Goal: Information Seeking & Learning: Learn about a topic

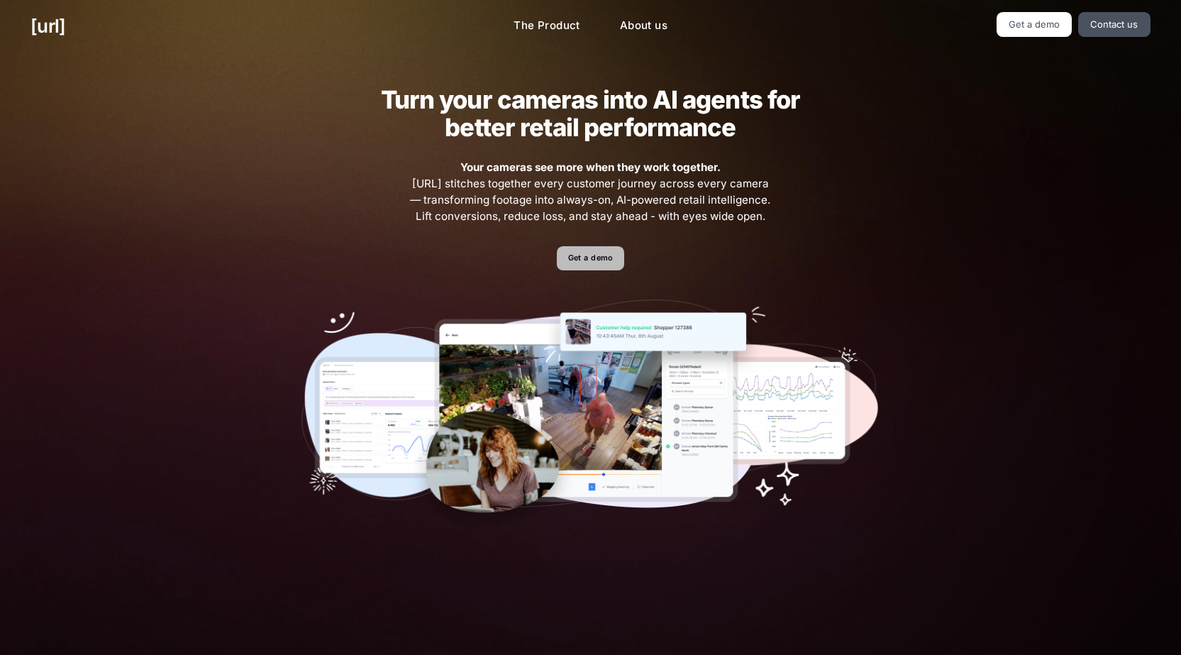
click at [581, 265] on link "Get a demo" at bounding box center [590, 258] width 67 height 25
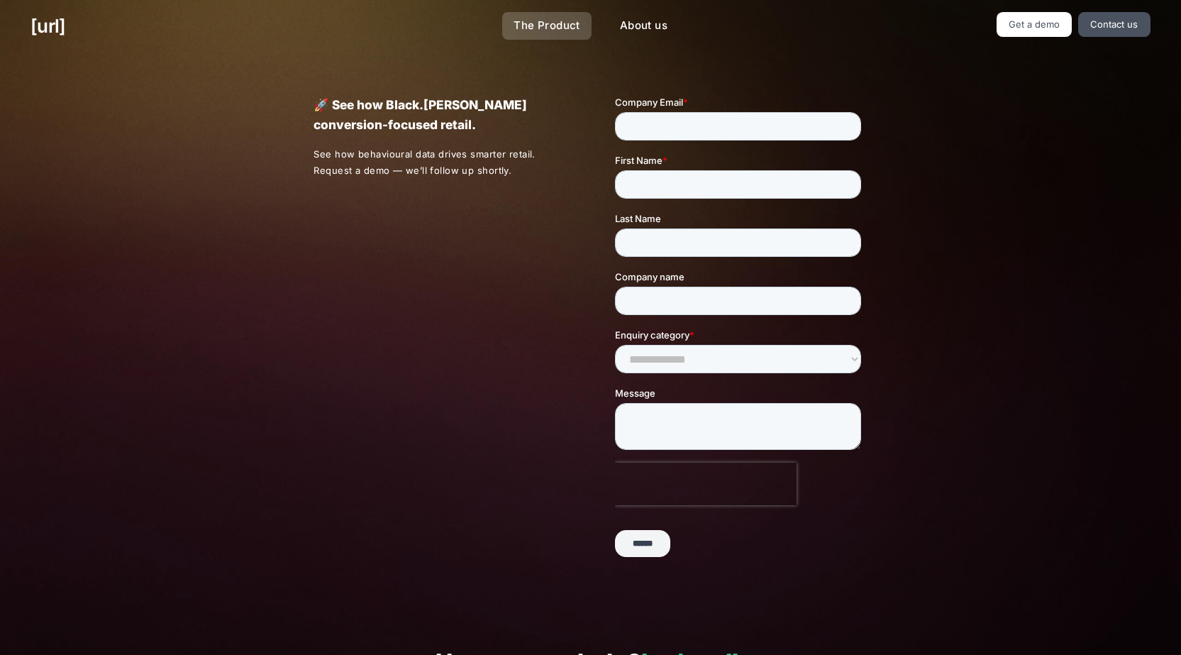
click at [528, 28] on link "The Product" at bounding box center [546, 26] width 89 height 28
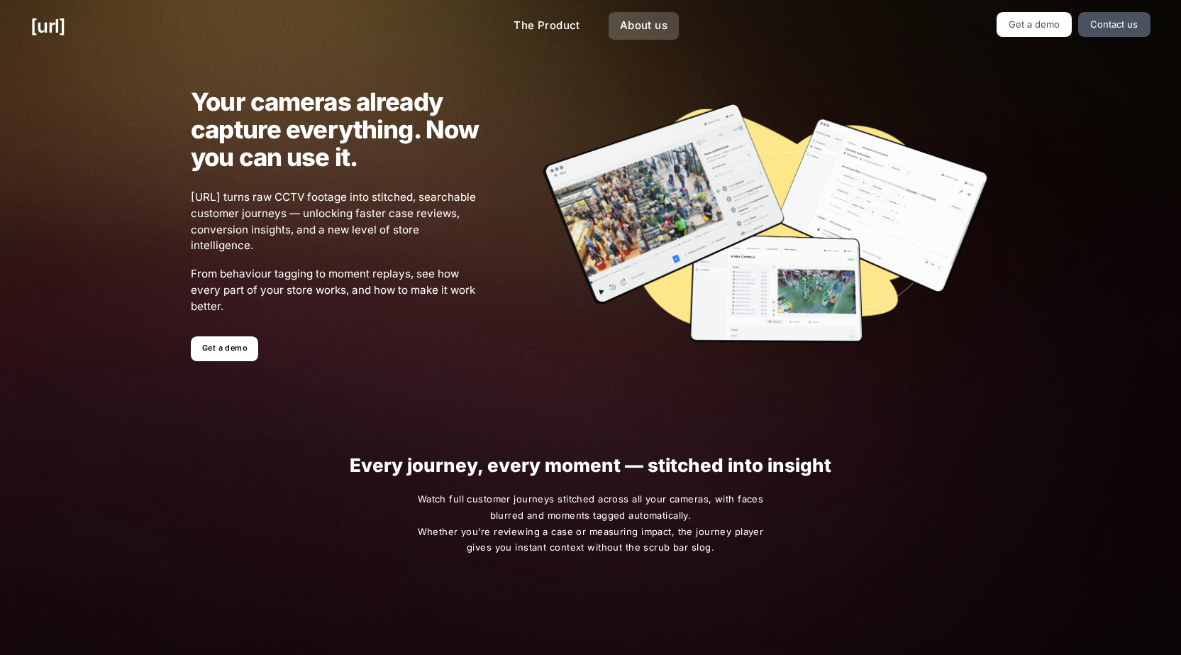
click at [633, 21] on link "About us" at bounding box center [643, 26] width 70 height 28
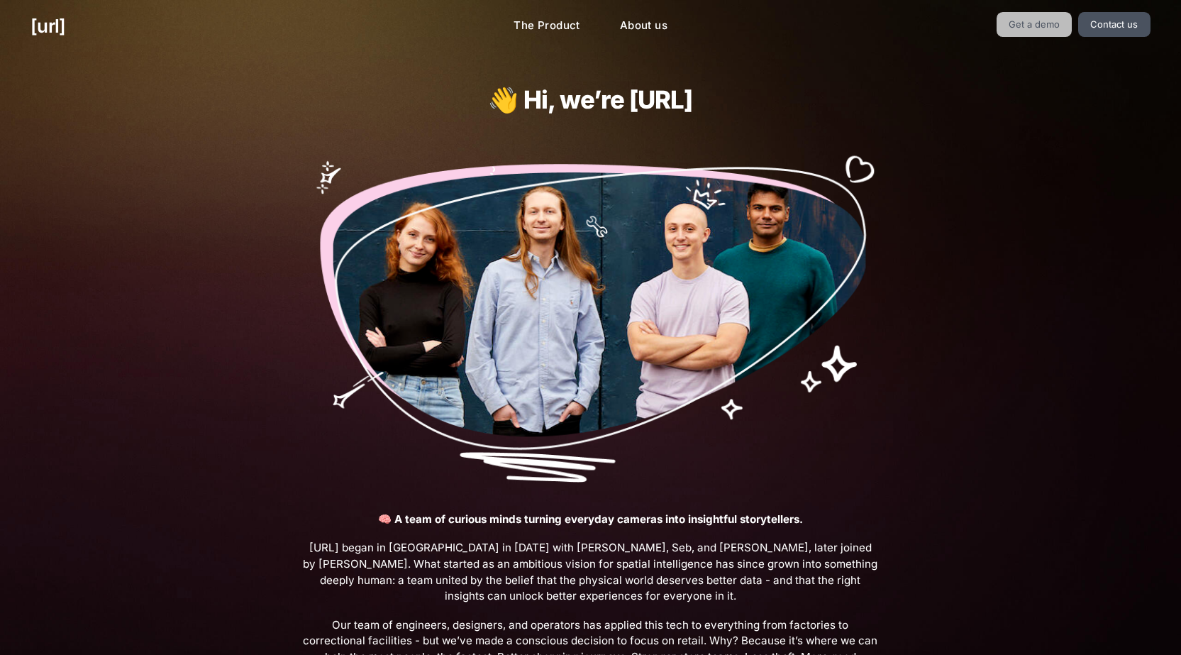
click at [1033, 33] on link "Get a demo" at bounding box center [1034, 24] width 76 height 25
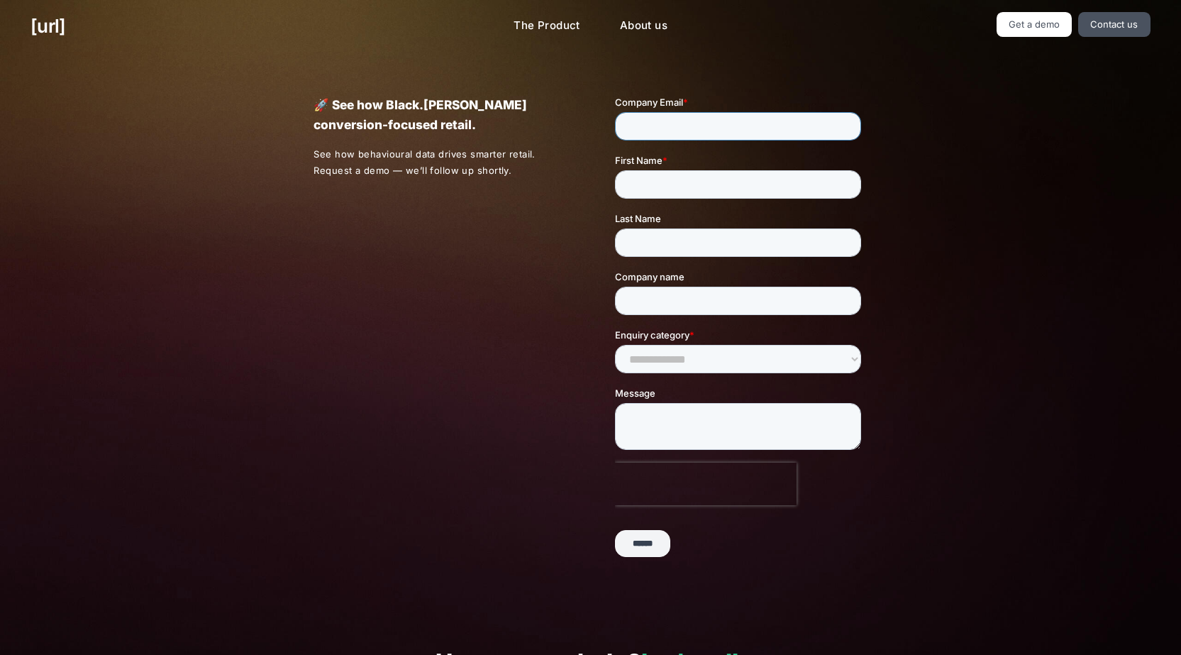
click at [631, 130] on input "Company Email *" at bounding box center [738, 126] width 246 height 28
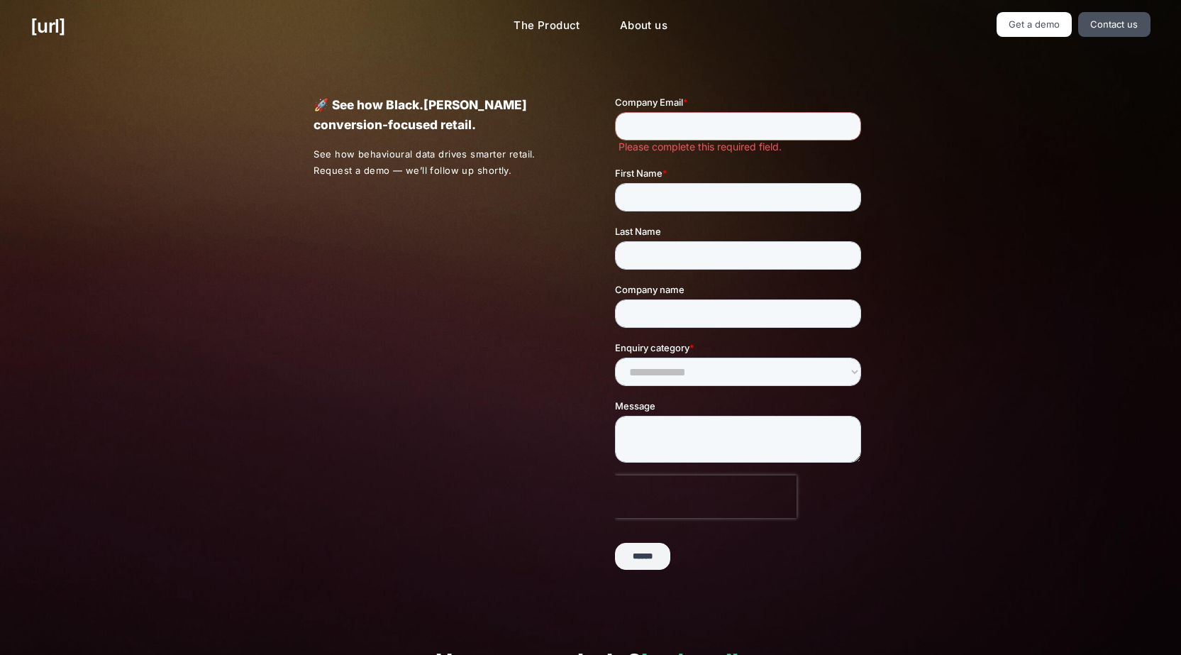
click at [518, 240] on div "🚀 See how Black.ai powers conversion-focused retail. See how behavioural data d…" at bounding box center [590, 338] width 615 height 572
click at [53, 28] on link "[URL]" at bounding box center [47, 26] width 35 height 28
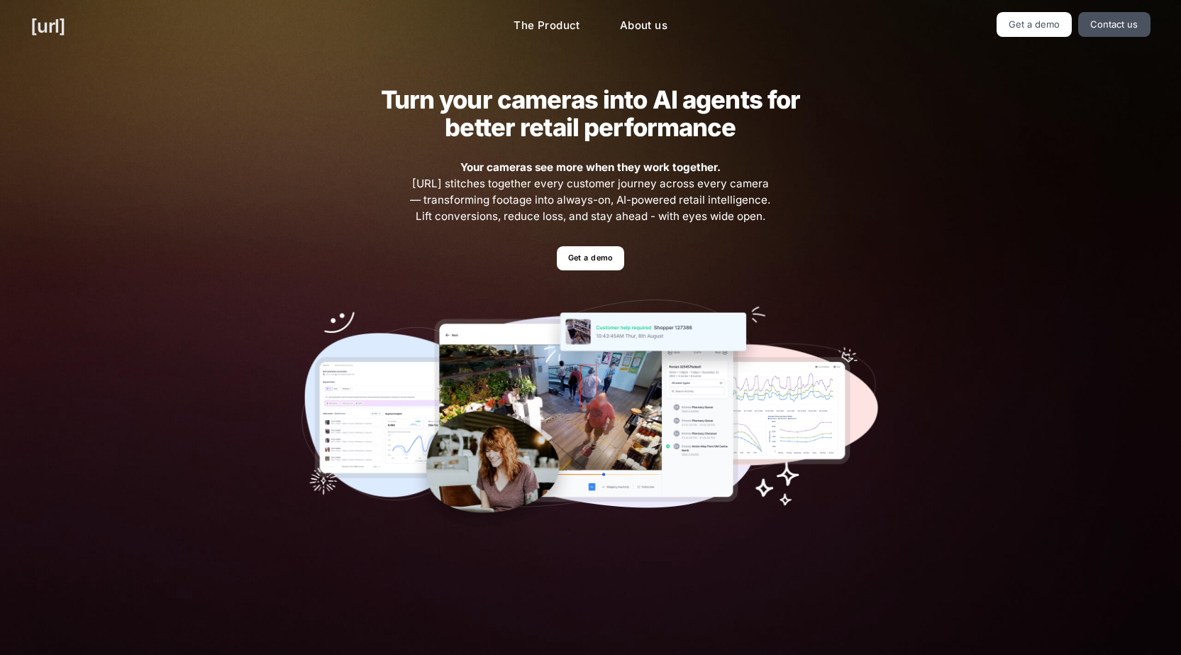
click at [53, 28] on link "[URL]" at bounding box center [47, 26] width 35 height 28
click at [1029, 26] on link "Get a demo" at bounding box center [1034, 24] width 76 height 25
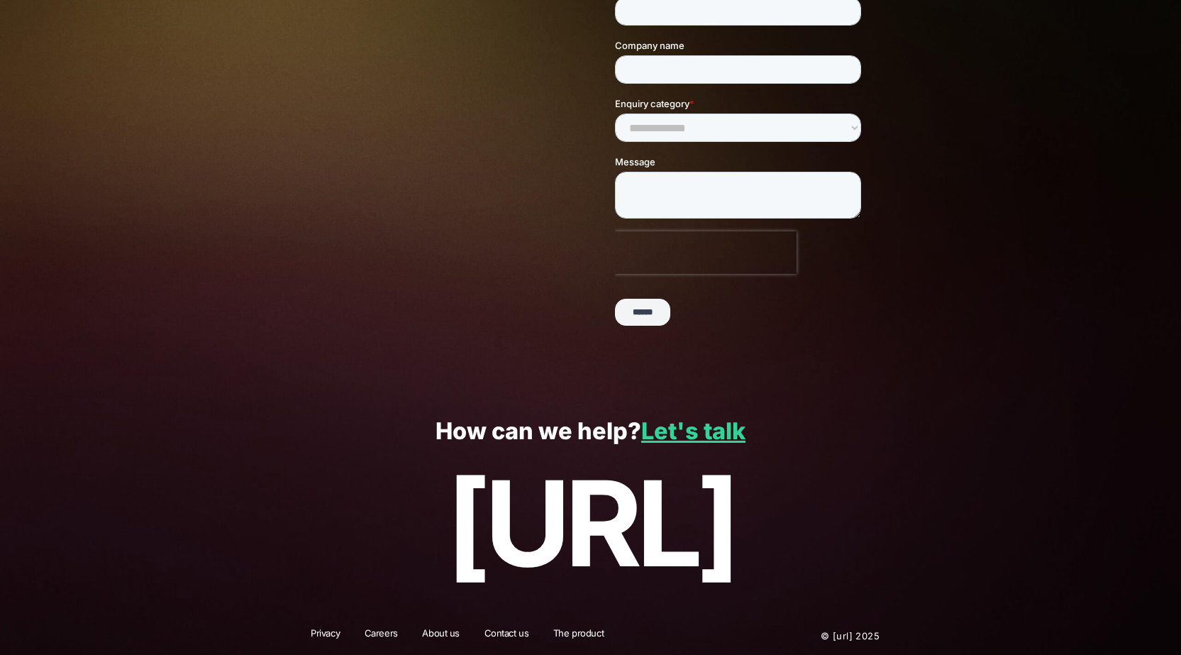
scroll to position [235, 0]
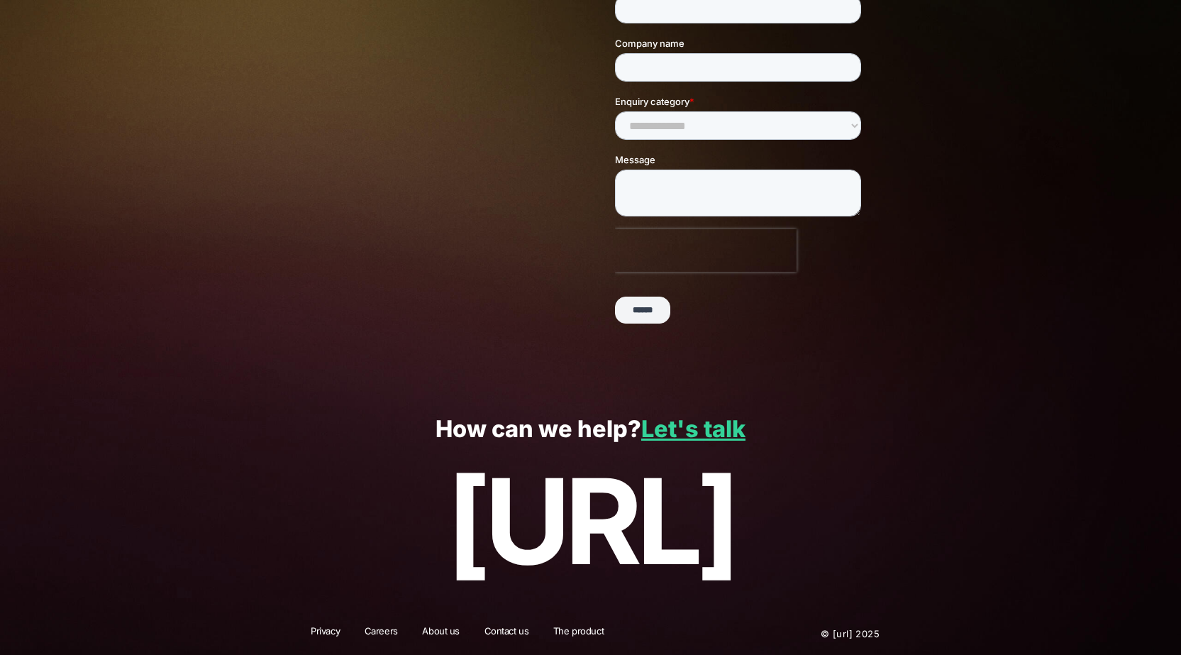
click at [563, 585] on p "[URL]" at bounding box center [589, 521] width 1119 height 133
click at [698, 438] on link "Let's talk" at bounding box center [693, 429] width 104 height 28
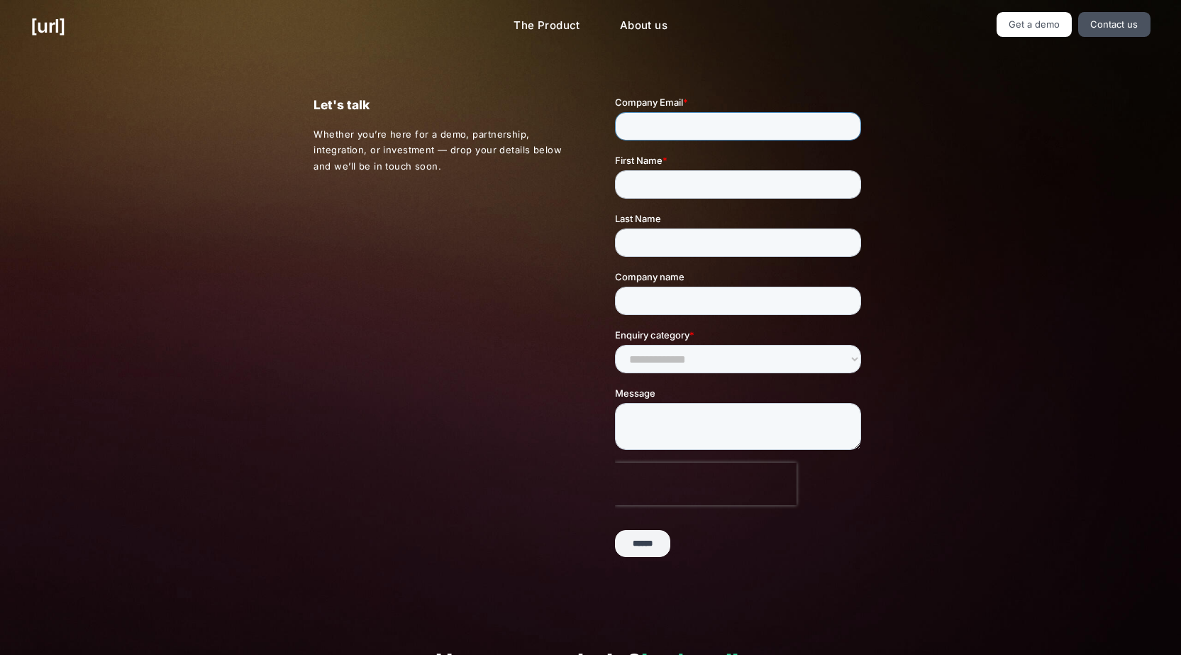
click at [646, 122] on input "Company Email *" at bounding box center [738, 126] width 246 height 28
